Goal: Use online tool/utility: Utilize a website feature to perform a specific function

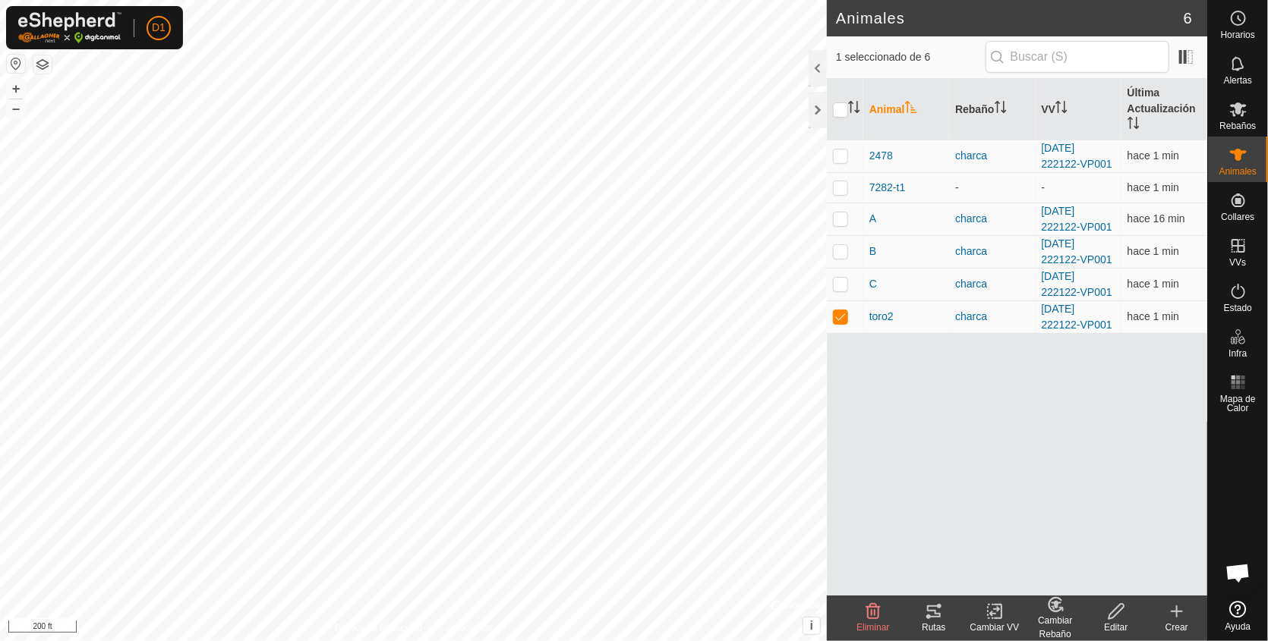
click at [936, 604] on icon at bounding box center [934, 612] width 18 height 18
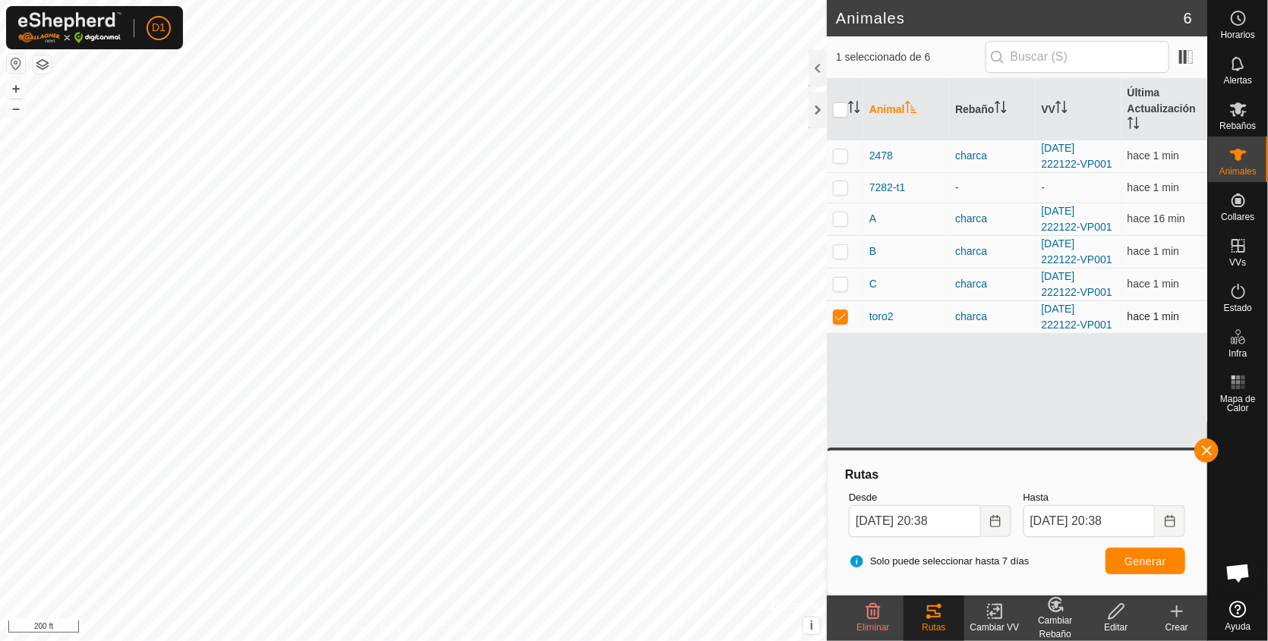
click at [837, 316] on p-checkbox at bounding box center [840, 316] width 15 height 12
checkbox input "false"
click at [835, 280] on p-checkbox at bounding box center [840, 284] width 15 height 12
click at [1156, 562] on span "Generar" at bounding box center [1145, 562] width 42 height 12
click at [837, 278] on p-checkbox at bounding box center [840, 284] width 15 height 12
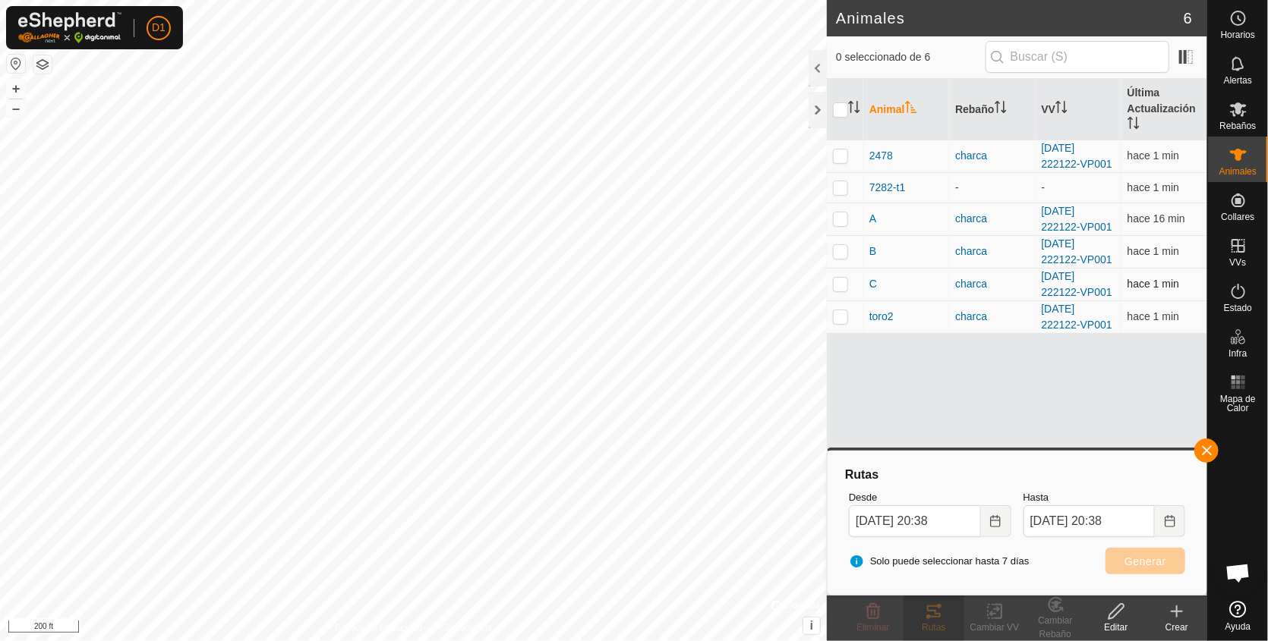
checkbox input "false"
click at [840, 252] on p-checkbox at bounding box center [840, 251] width 15 height 12
click at [1145, 566] on span "Generar" at bounding box center [1145, 562] width 42 height 12
click at [837, 251] on p-checkbox at bounding box center [840, 251] width 15 height 12
checkbox input "false"
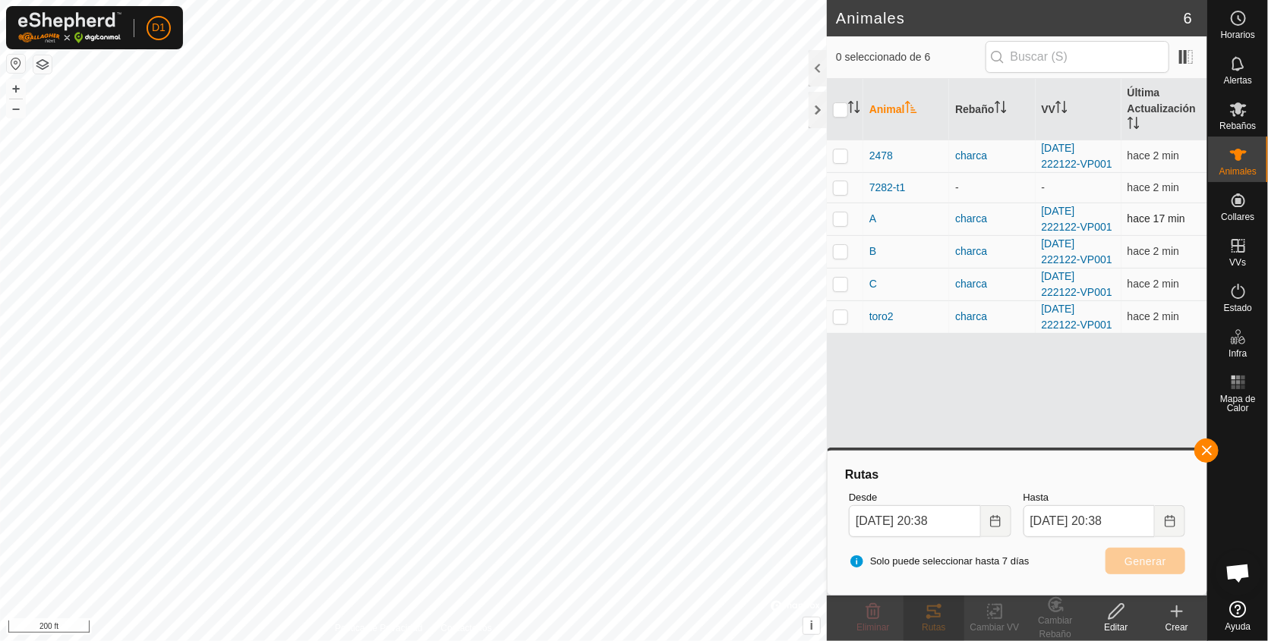
click at [835, 213] on p-checkbox at bounding box center [840, 219] width 15 height 12
click at [1157, 562] on span "Generar" at bounding box center [1145, 562] width 42 height 12
click at [841, 222] on p-checkbox at bounding box center [840, 219] width 15 height 12
checkbox input "false"
click at [838, 153] on p-checkbox at bounding box center [840, 156] width 15 height 12
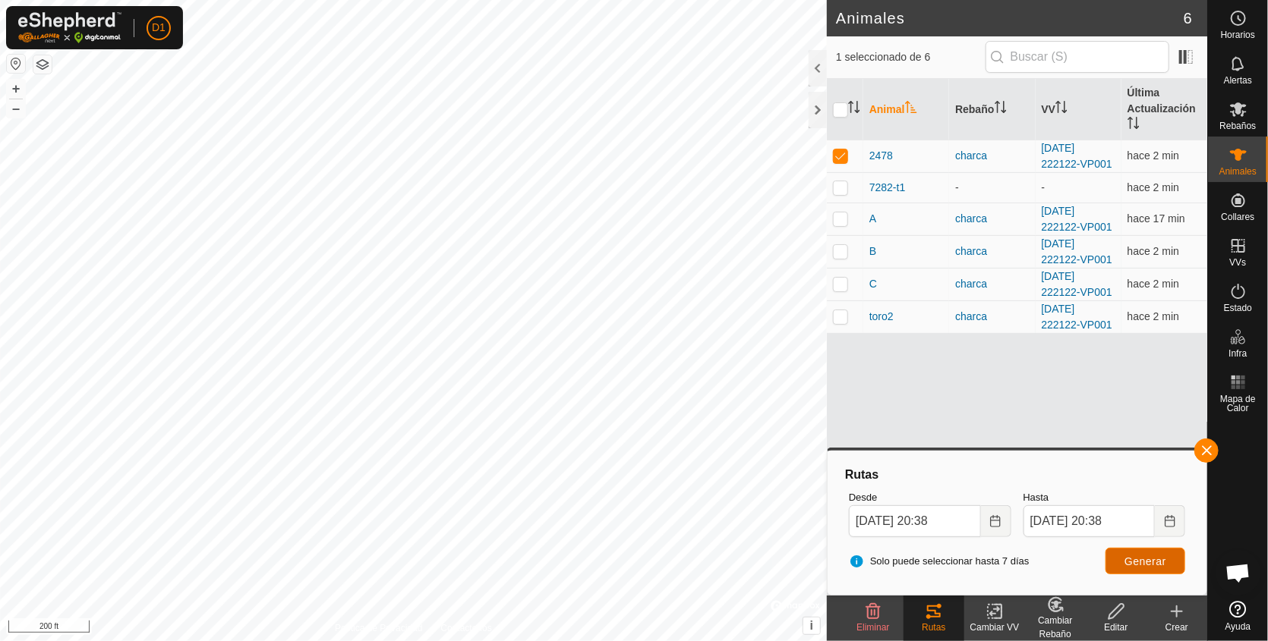
click at [1144, 556] on span "Generar" at bounding box center [1145, 562] width 42 height 12
click at [840, 147] on td at bounding box center [845, 156] width 36 height 33
checkbox input "false"
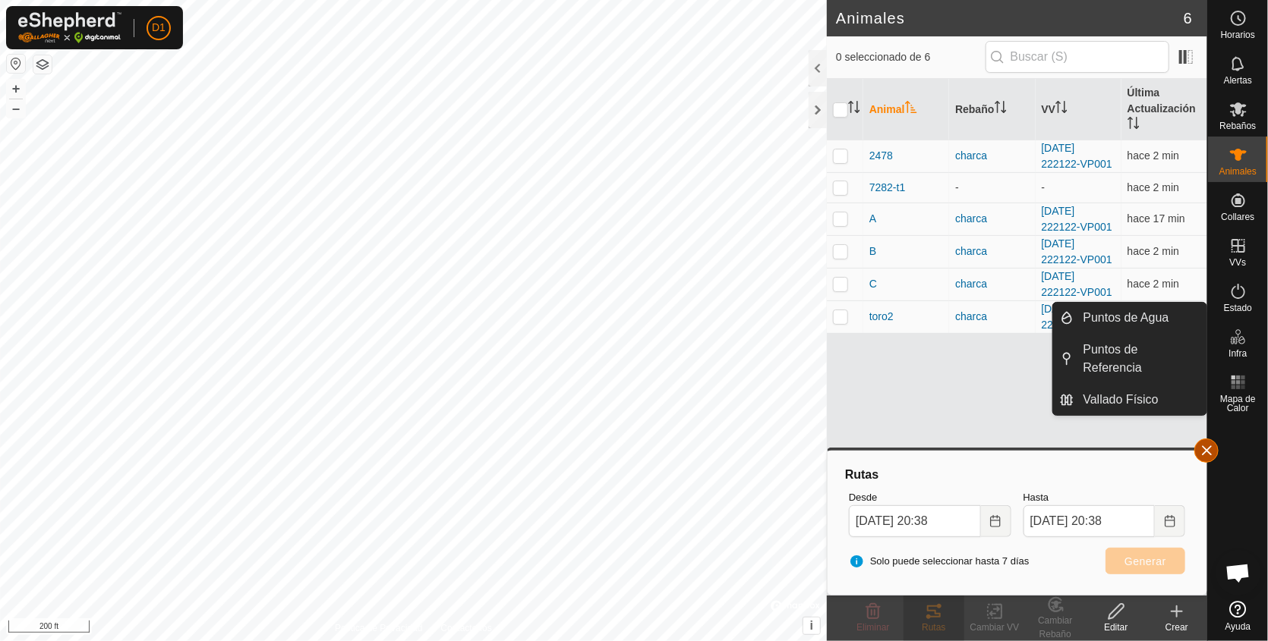
click at [1199, 445] on button "button" at bounding box center [1206, 451] width 24 height 24
